Goal: Find specific page/section: Find specific page/section

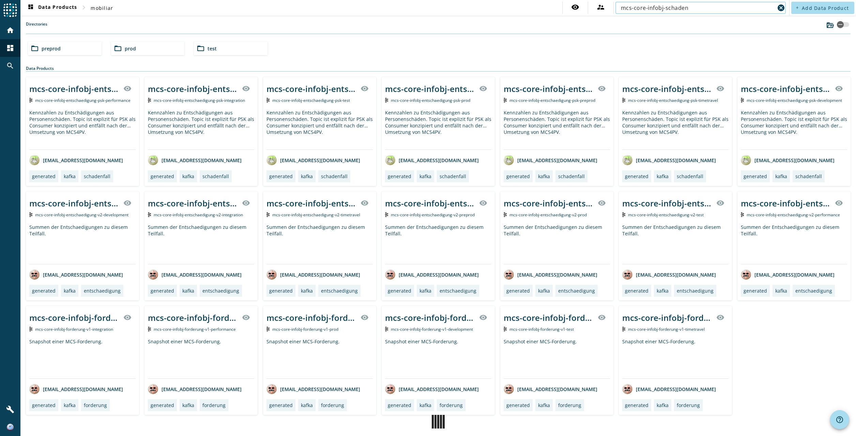
click at [125, 48] on span "prod" at bounding box center [130, 48] width 11 height 6
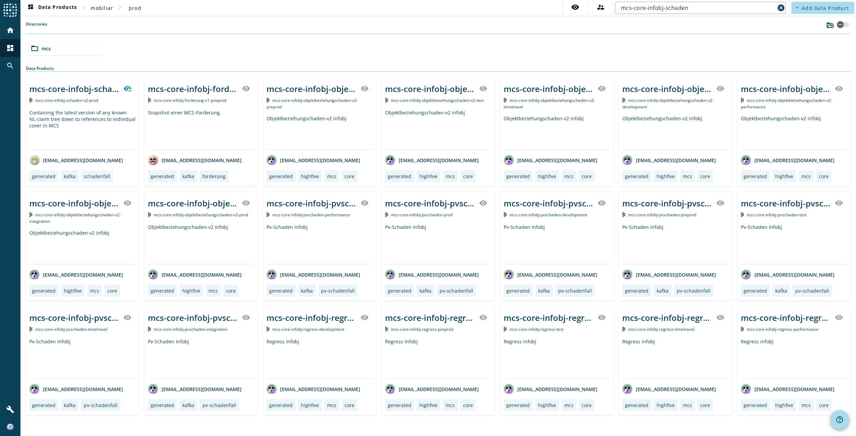
click at [694, 8] on input "mcs-core-infobj-schaden" at bounding box center [698, 8] width 154 height 8
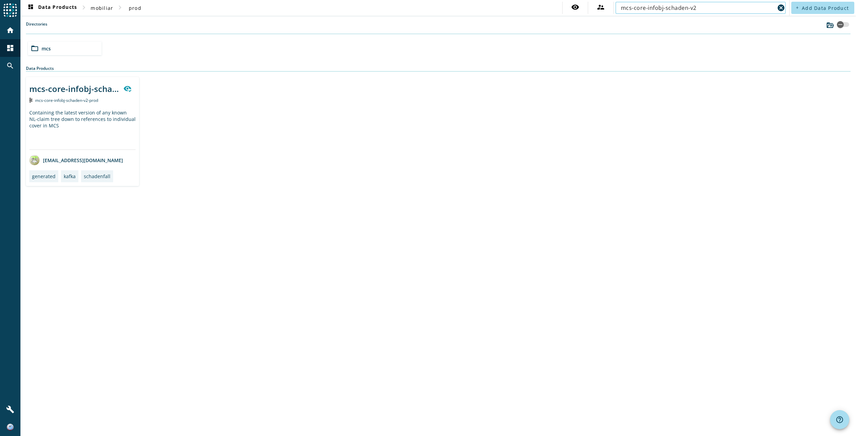
type input "mcs-core-infobj-schaden-v2"
click at [71, 91] on div "mcs-core-infobj-schaden-v2-_stage_" at bounding box center [74, 88] width 90 height 11
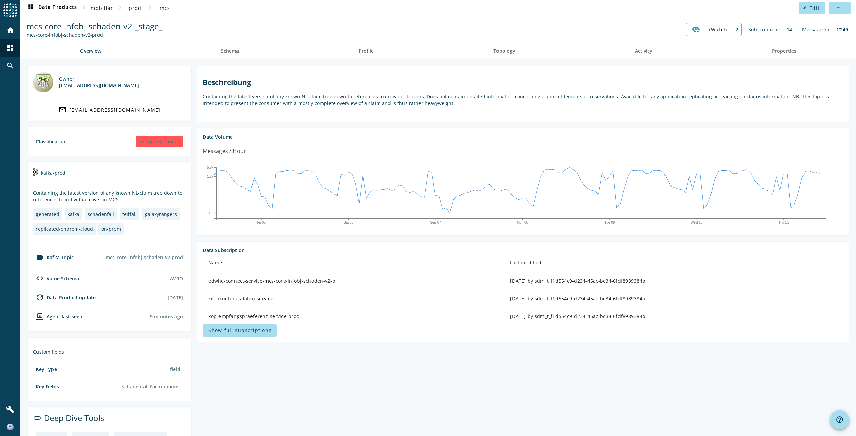
click at [246, 331] on span "Show full subscriptions" at bounding box center [239, 330] width 63 height 6
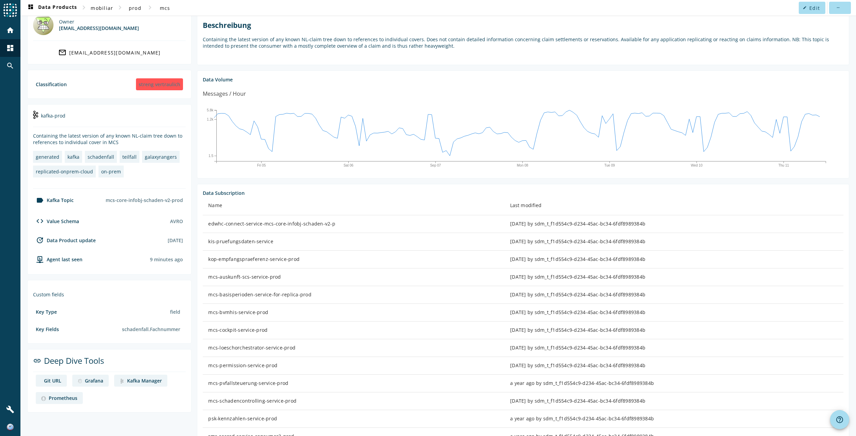
scroll to position [118, 0]
